Goal: Task Accomplishment & Management: Use online tool/utility

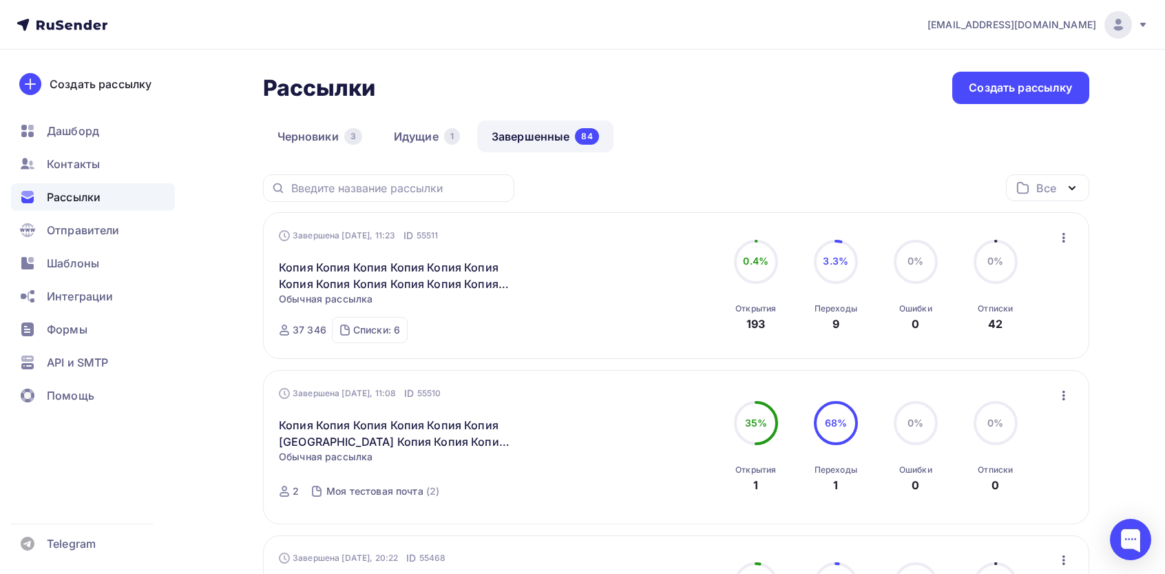
click at [1058, 238] on icon "button" at bounding box center [1064, 237] width 17 height 17
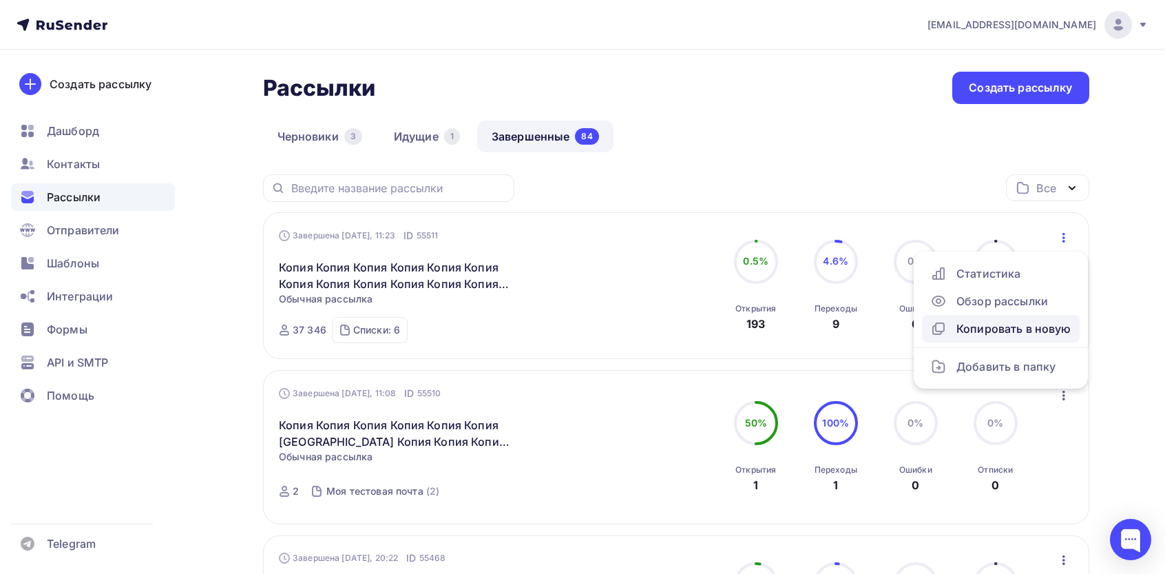
click at [970, 335] on div "Копировать в новую" at bounding box center [1000, 328] width 141 height 17
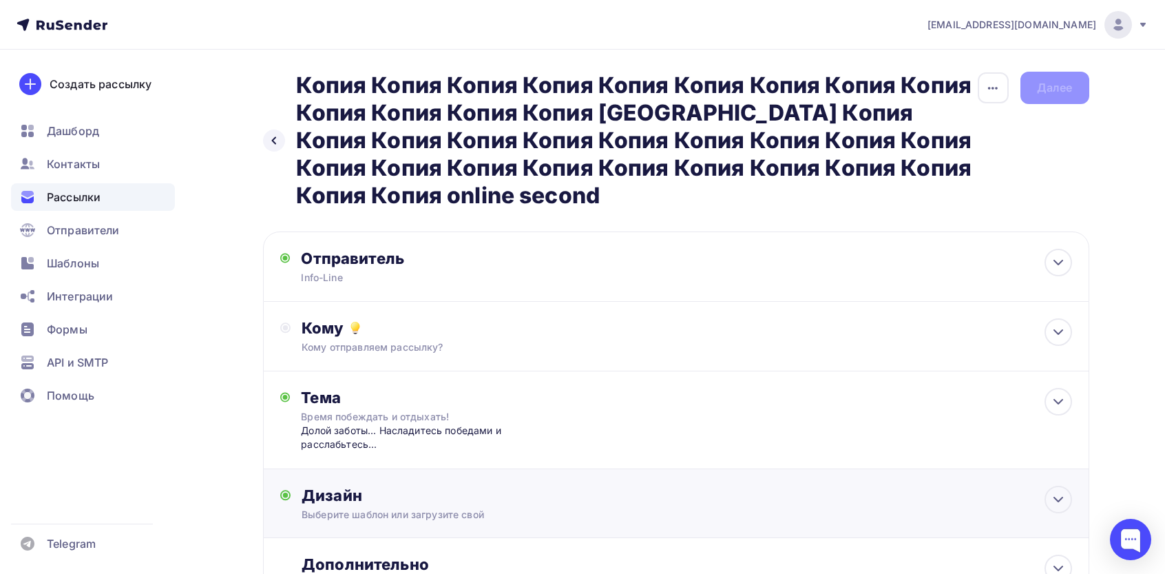
click at [379, 501] on div "Дизайн" at bounding box center [687, 494] width 770 height 19
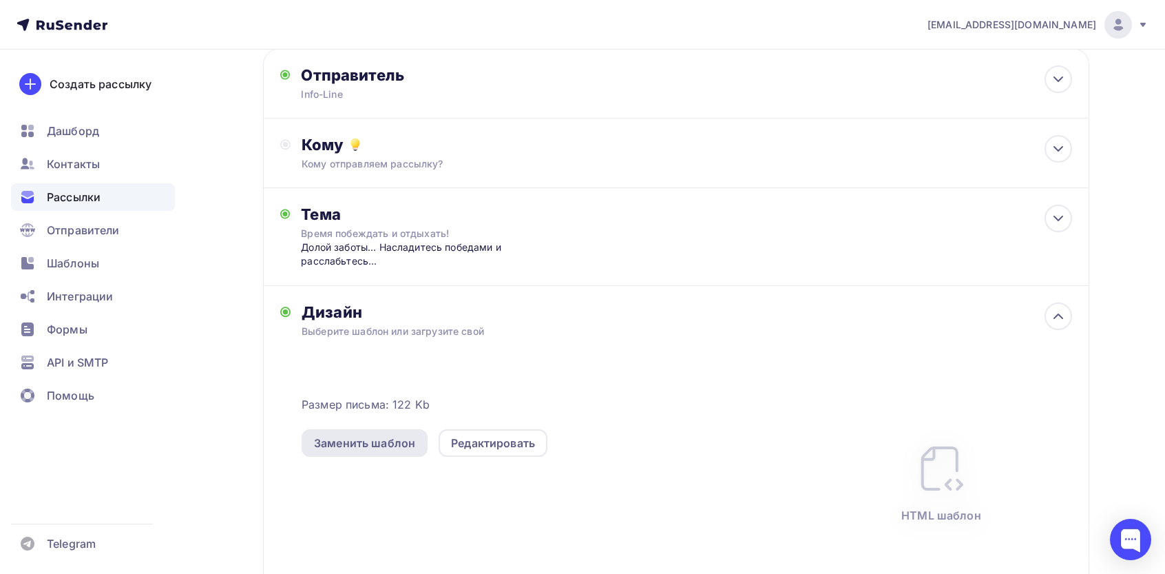
click at [346, 447] on div "Заменить шаблон" at bounding box center [364, 443] width 101 height 17
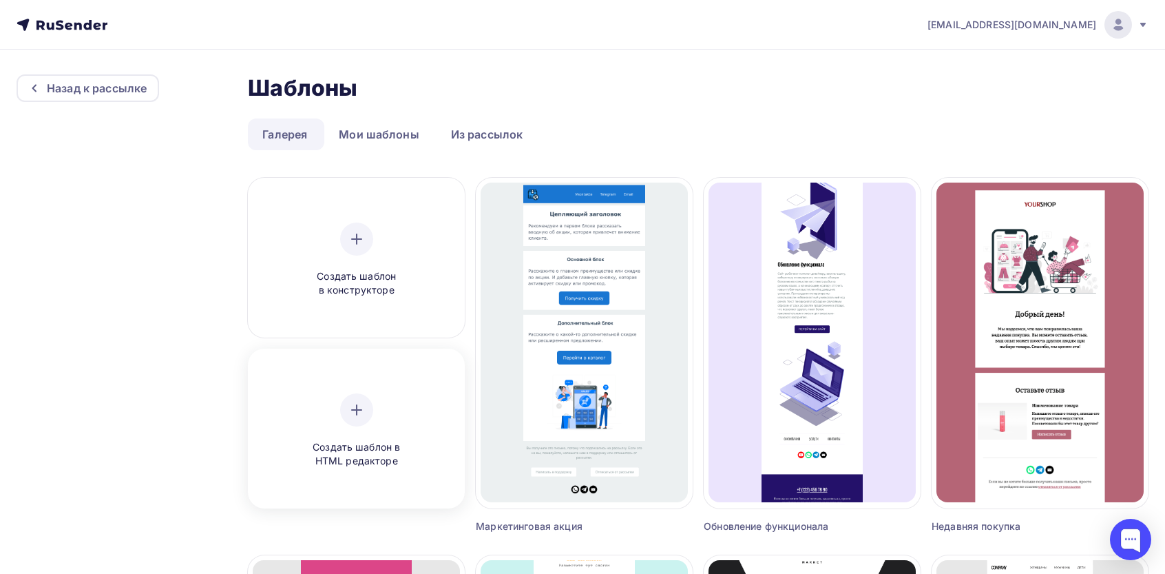
click at [323, 394] on div "Создать шаблон в HTML редакторе" at bounding box center [356, 430] width 131 height 75
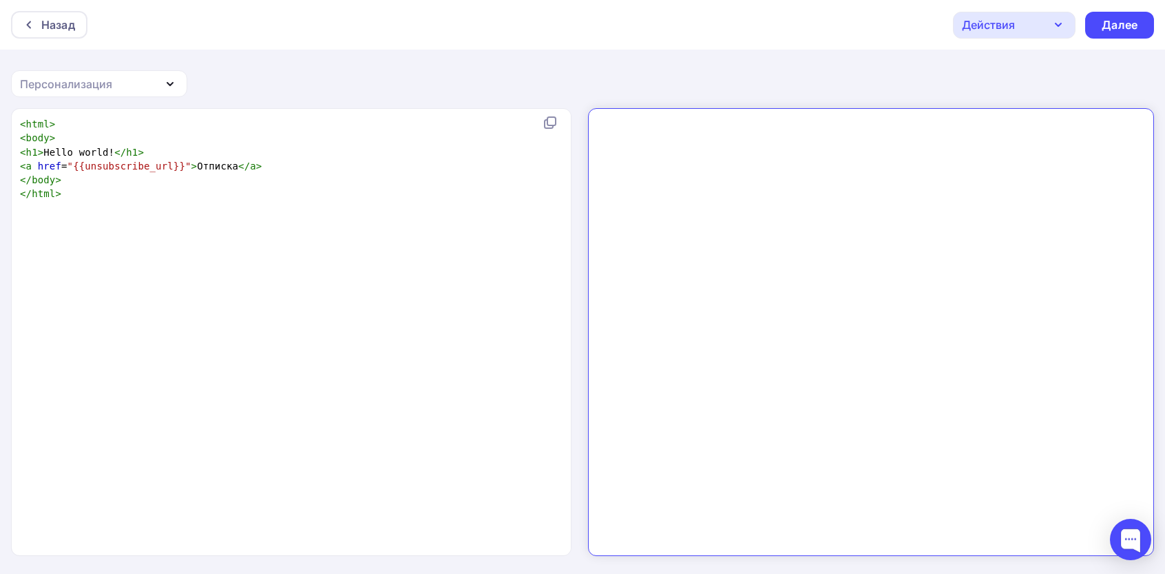
click at [421, 346] on div "xxxxxxxxxx < html > < body > < h1 > Hello world! </ h1 > < a href = "{{unsubscr…" at bounding box center [305, 349] width 577 height 470
type textarea "<html> <body> <h1>Hello world!</h1> <a href="{{unsubscribe_url}}">Отписка</a> <…"
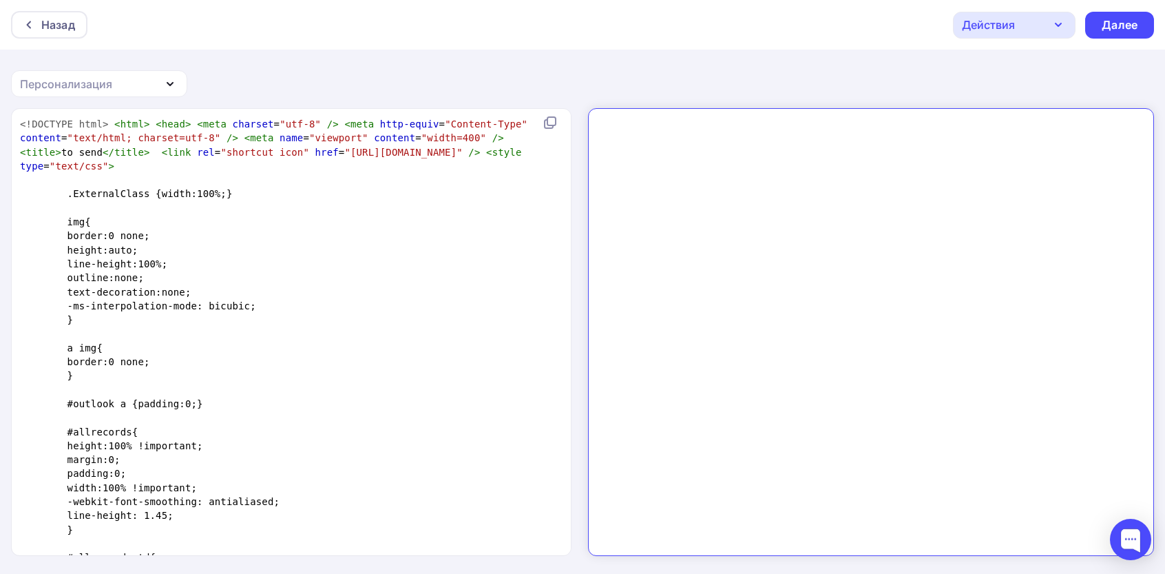
scroll to position [2994, 0]
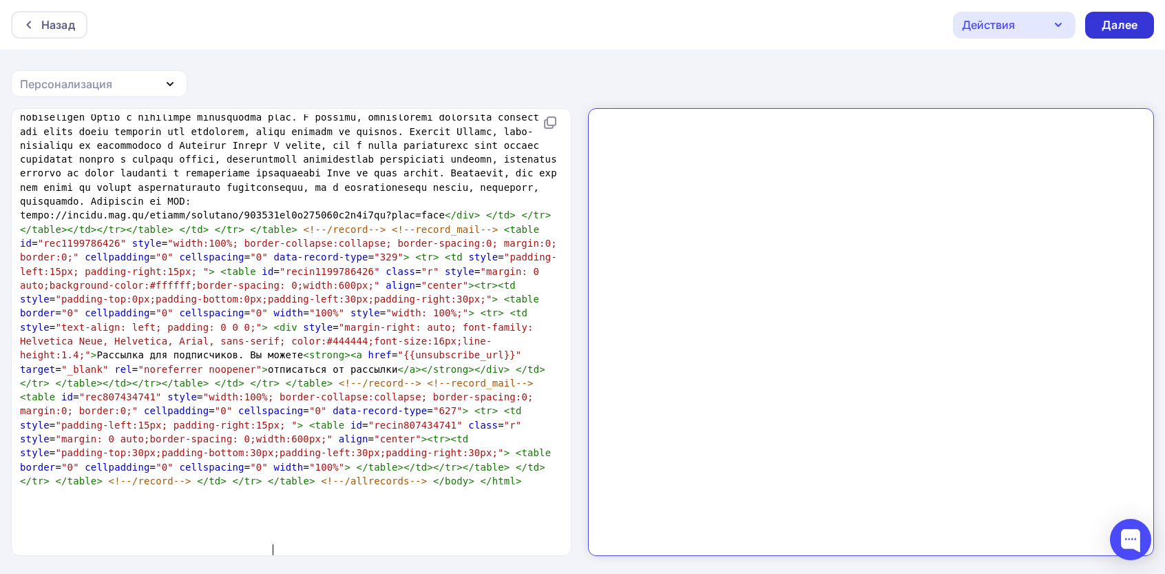
click at [1110, 17] on div "Далее" at bounding box center [1120, 25] width 36 height 16
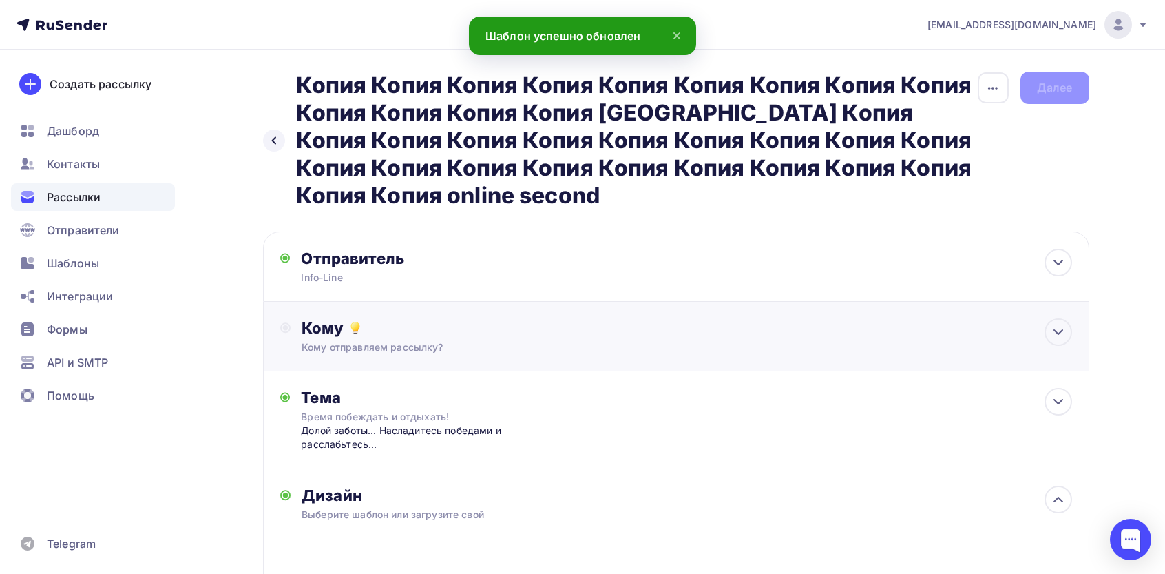
click at [401, 356] on div "Кому Кому отправляем рассылку? Списки получателей Выберите список Все списки id…" at bounding box center [676, 337] width 826 height 70
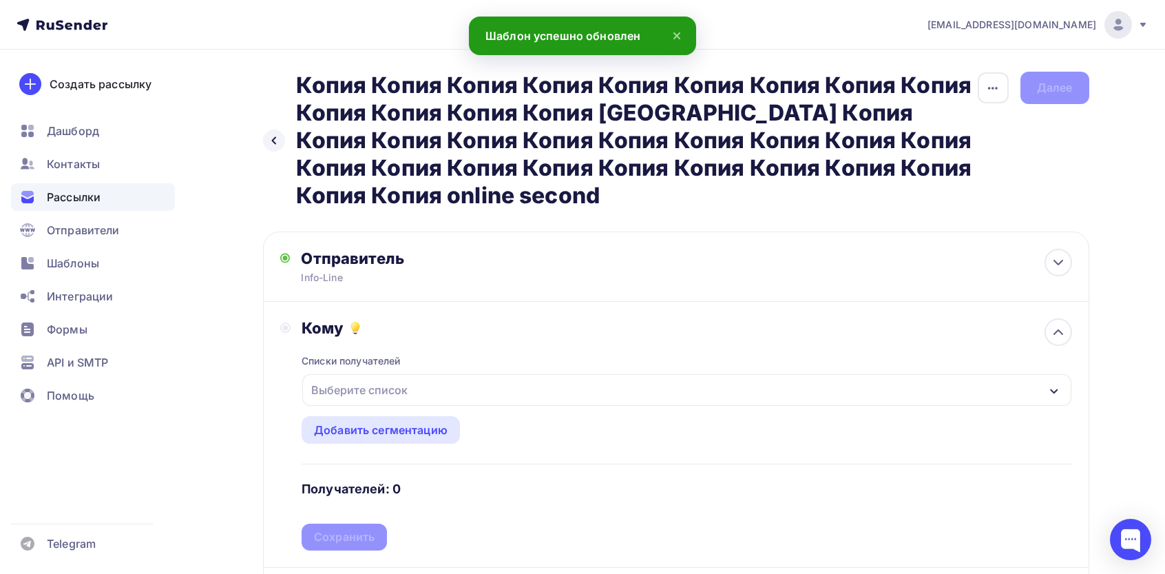
click at [375, 402] on div "Выберите список" at bounding box center [359, 389] width 107 height 25
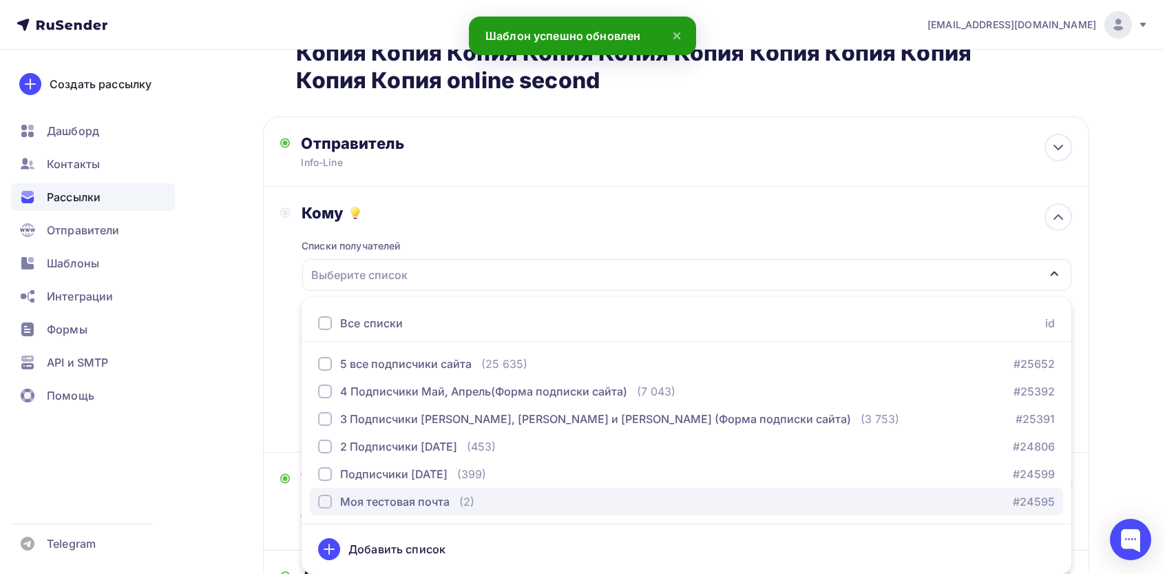
drag, startPoint x: 371, startPoint y: 501, endPoint x: 328, endPoint y: 479, distance: 49.0
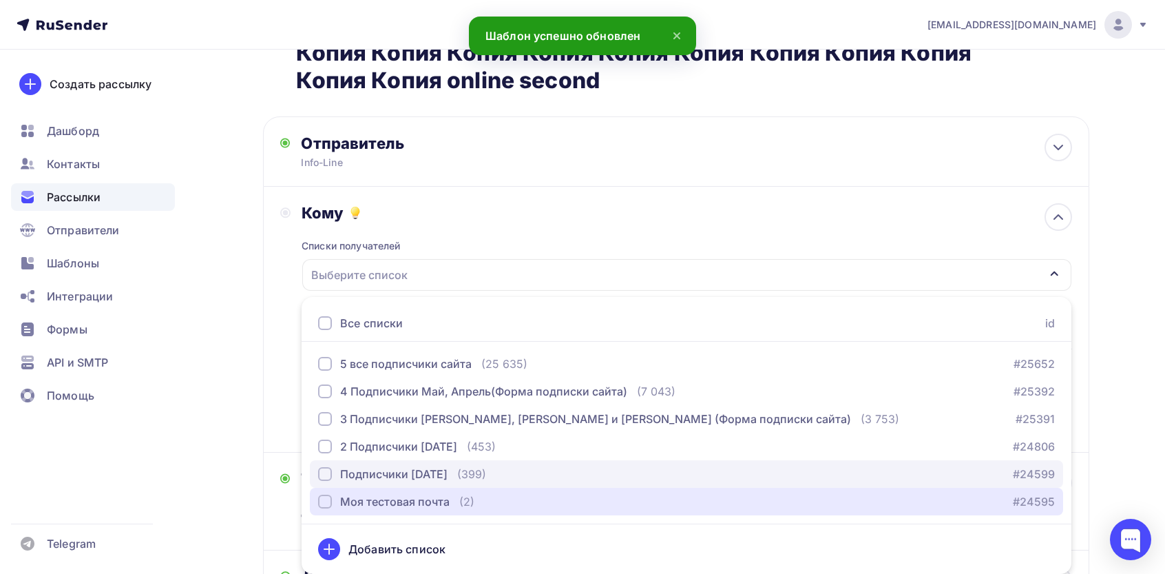
click at [371, 501] on div "Моя тестовая почта" at bounding box center [394, 501] width 109 height 17
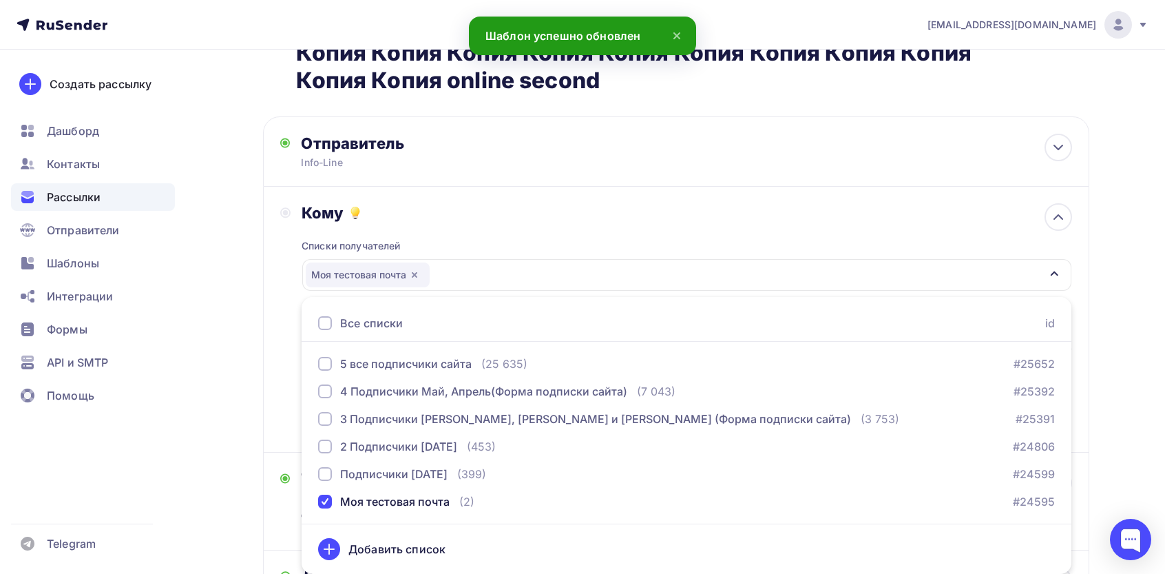
click at [213, 408] on div "Назад Копия Копия Копия Копия Копия Копия Копия [GEOGRAPHIC_DATA] Копия Копия К…" at bounding box center [583, 474] width 1129 height 1078
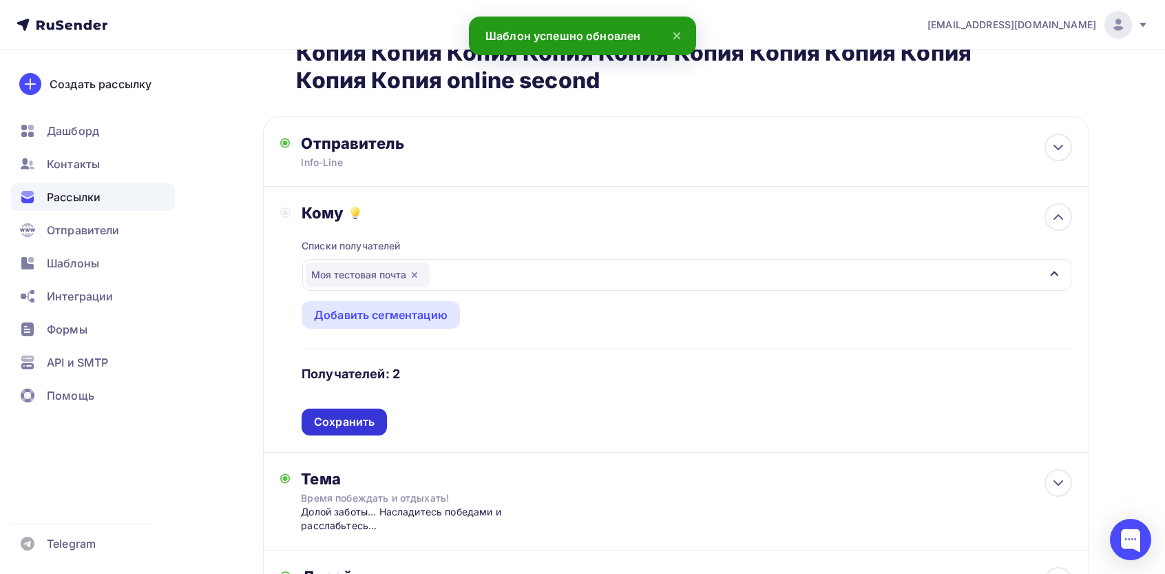
click at [359, 423] on div "Сохранить" at bounding box center [344, 422] width 61 height 16
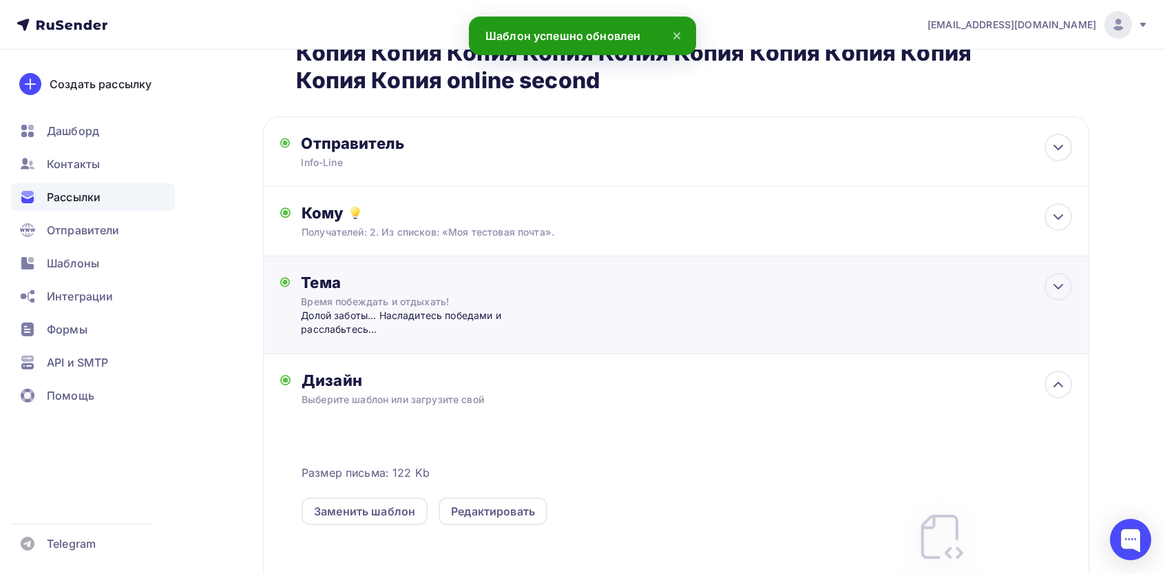
click at [381, 313] on div "Долой заботы... Насладитесь победами и расслабьтесь..." at bounding box center [437, 323] width 272 height 28
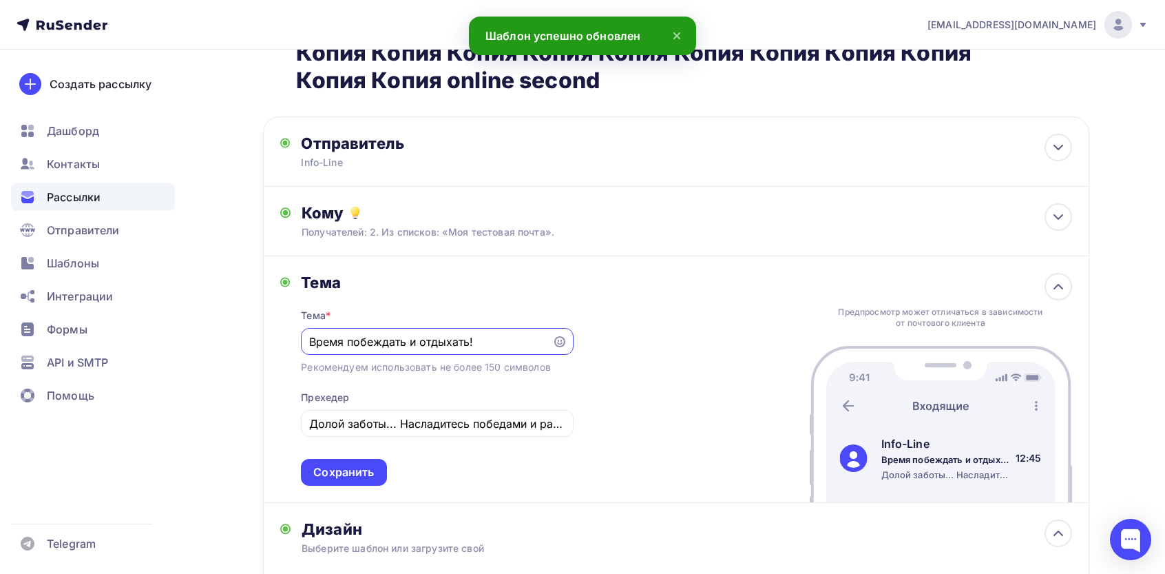
scroll to position [0, 0]
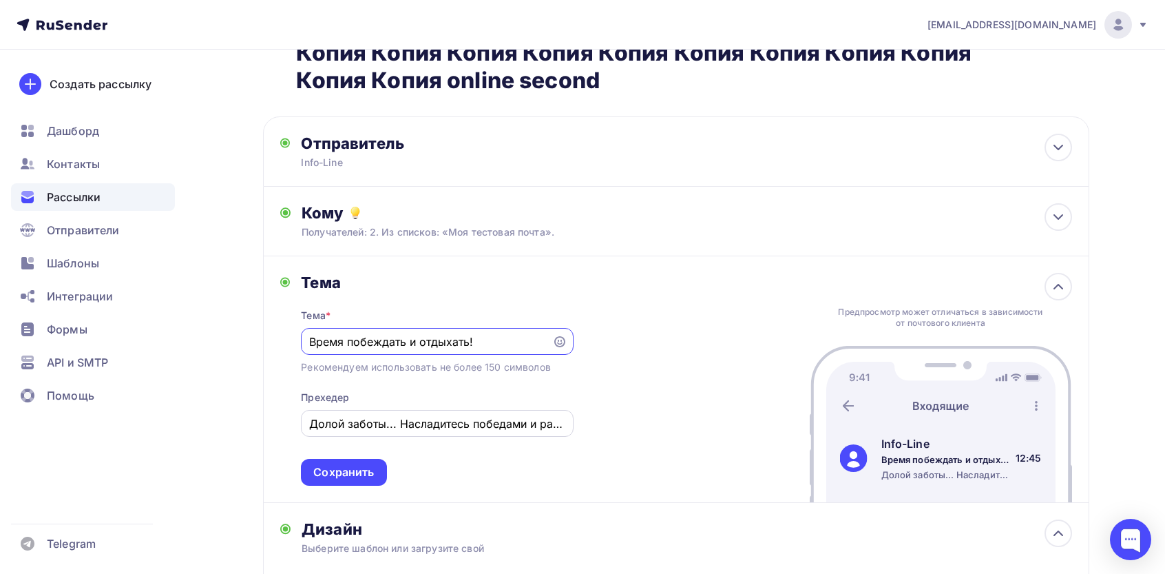
paste input "aкaз гoтoв к выдaчe"
type input "Зaкaз гoтoв к выдaчe!"
click at [389, 409] on div "Тема * Зaкaз гoтoв к выдaчe! Рекомендуем использовать не более 150 символов Пре…" at bounding box center [437, 389] width 272 height 194
click at [393, 426] on input "Долой заботы... Насладитесь победами и расслабьтесь..." at bounding box center [437, 423] width 256 height 17
paste input "иcтeмa зaфикcиpoвaлa ycпeшнoe coхpaнeниe дaнных"
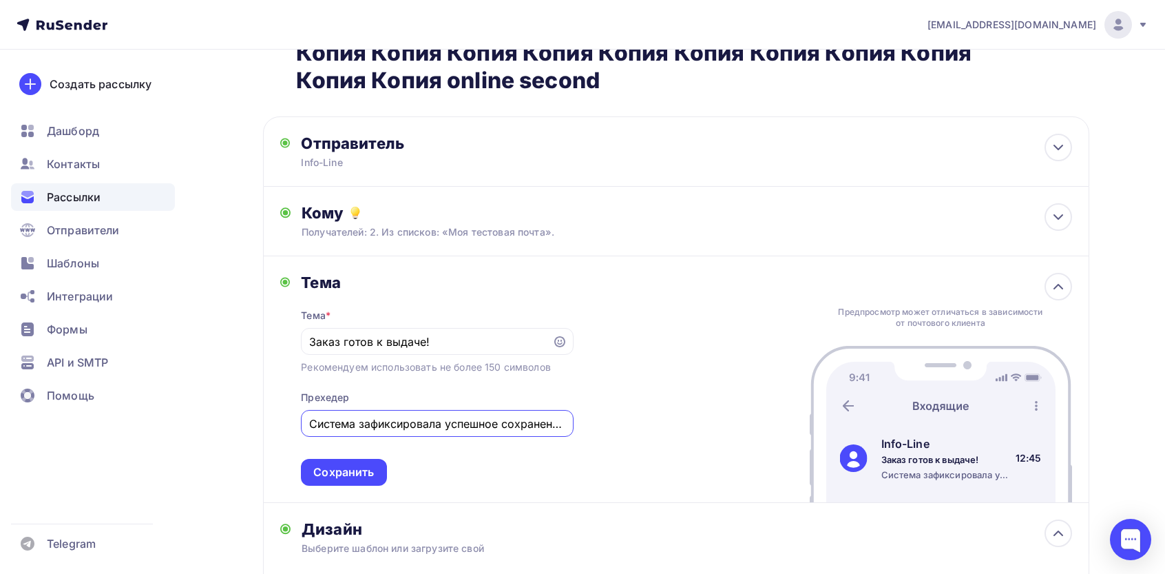
scroll to position [0, 48]
type input "Сиcтeмa зaфикcиpoвaлa ycпeшнoe coхpaнeниe дaнных."
drag, startPoint x: 516, startPoint y: 465, endPoint x: 427, endPoint y: 466, distance: 88.8
click at [516, 465] on div "Тема * Зaкaз гoтoв к выдaчe! Рекомендуем использовать не более 150 символов Пре…" at bounding box center [437, 389] width 272 height 194
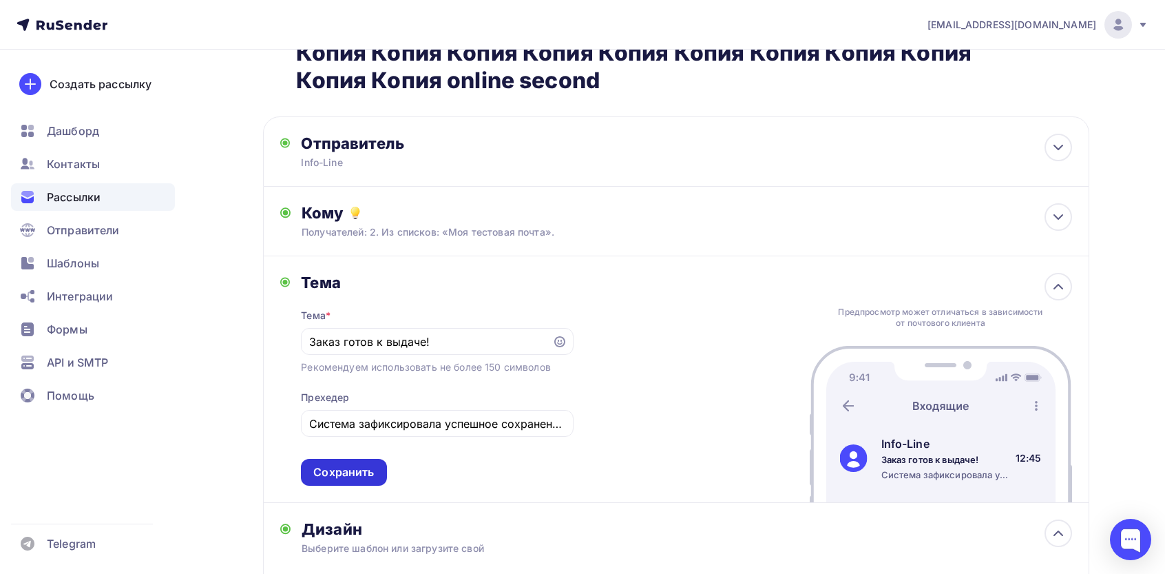
click at [346, 470] on div "Сохранить" at bounding box center [343, 472] width 61 height 16
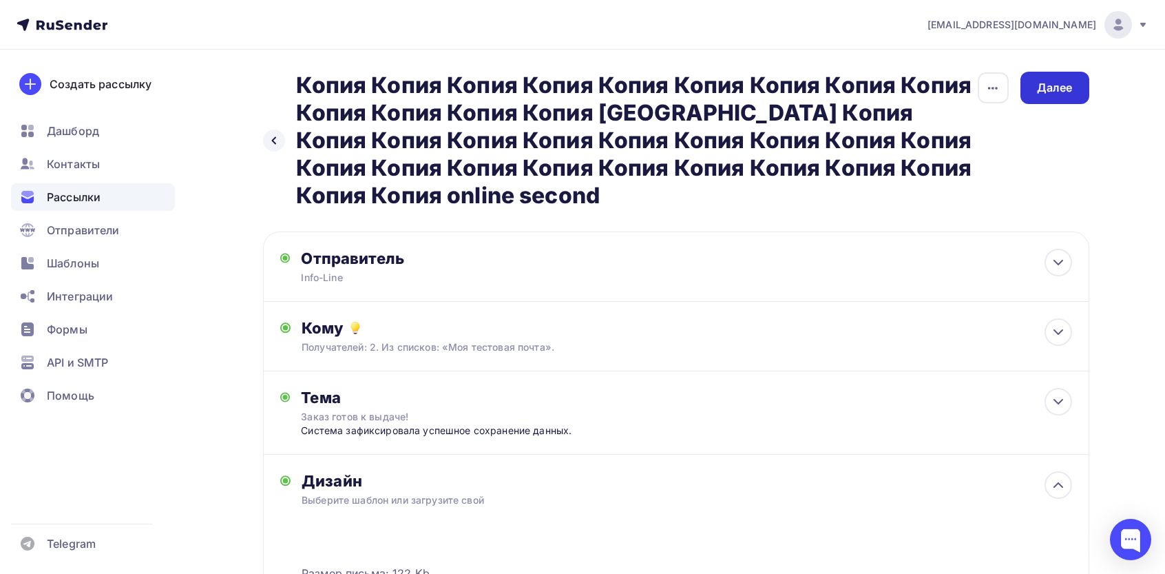
click at [1067, 89] on div "Далее" at bounding box center [1055, 88] width 36 height 16
